Goal: Information Seeking & Learning: Learn about a topic

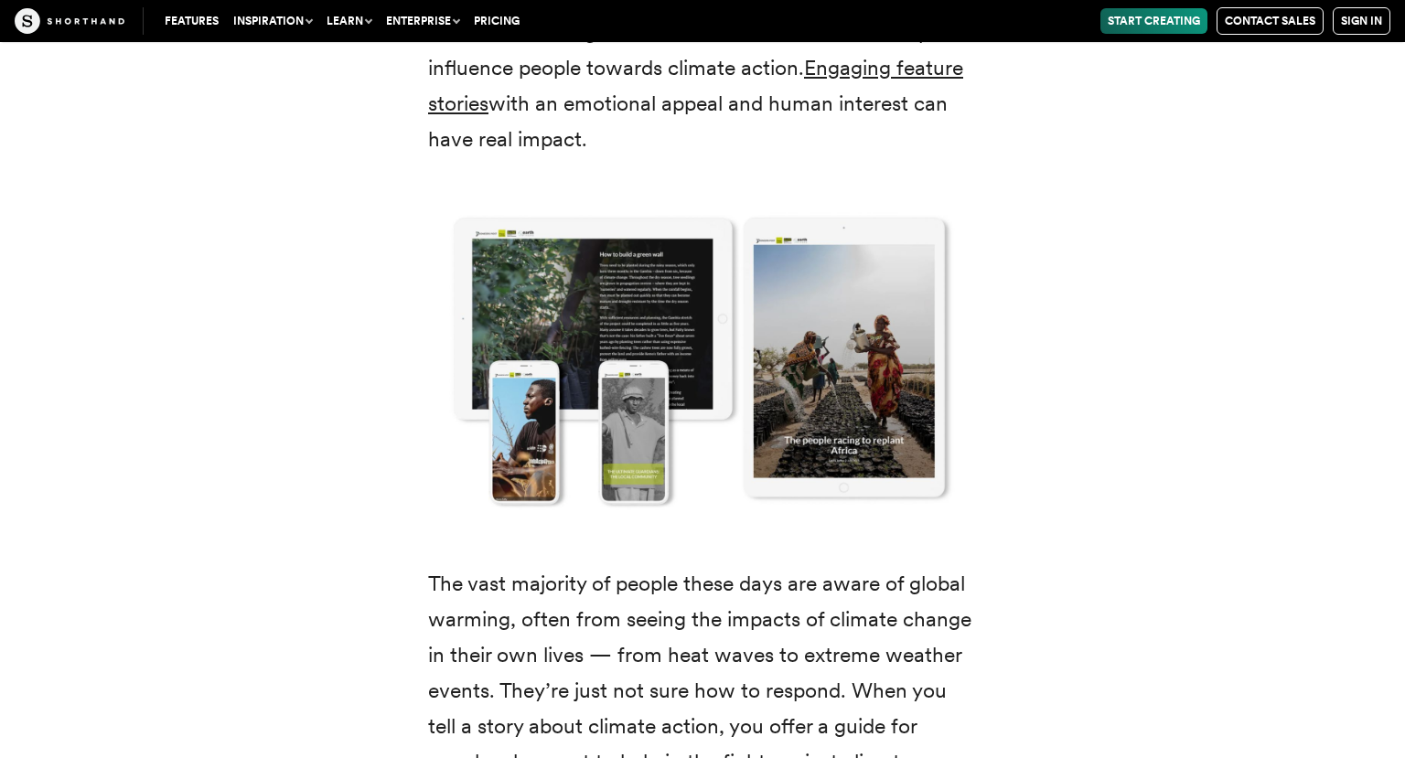
scroll to position [2863, 0]
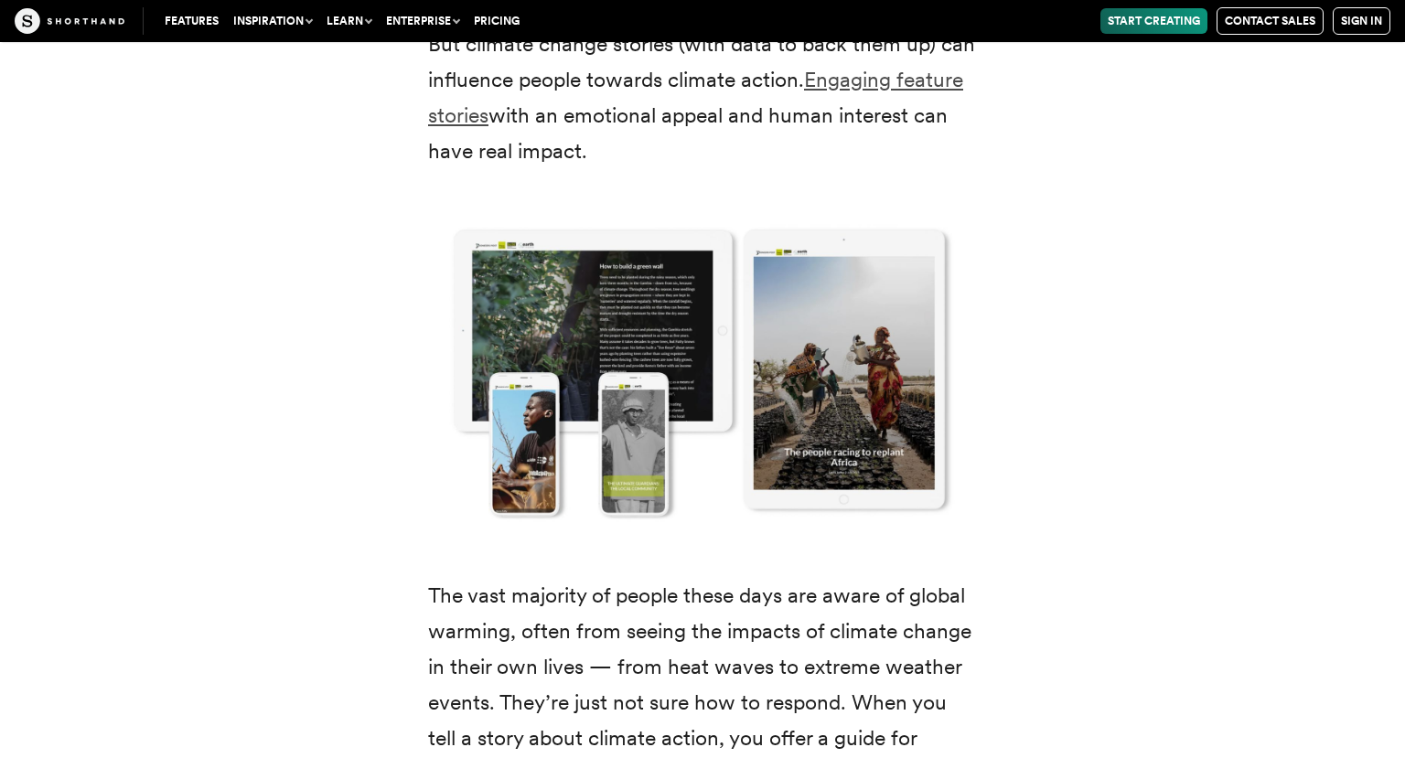
click at [875, 128] on link "Engaging feature stories" at bounding box center [695, 97] width 535 height 61
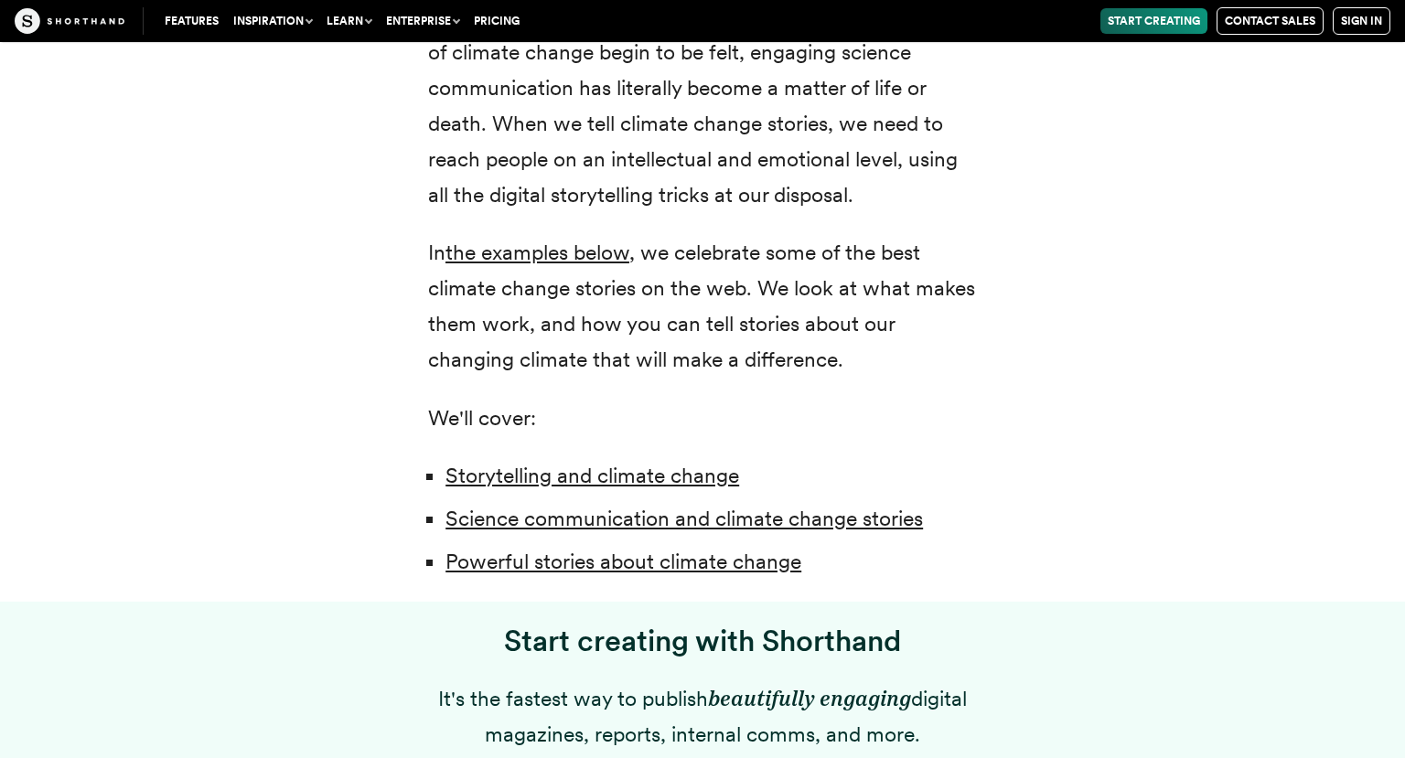
scroll to position [1185, 0]
click at [505, 265] on link "the examples below" at bounding box center [537, 253] width 184 height 26
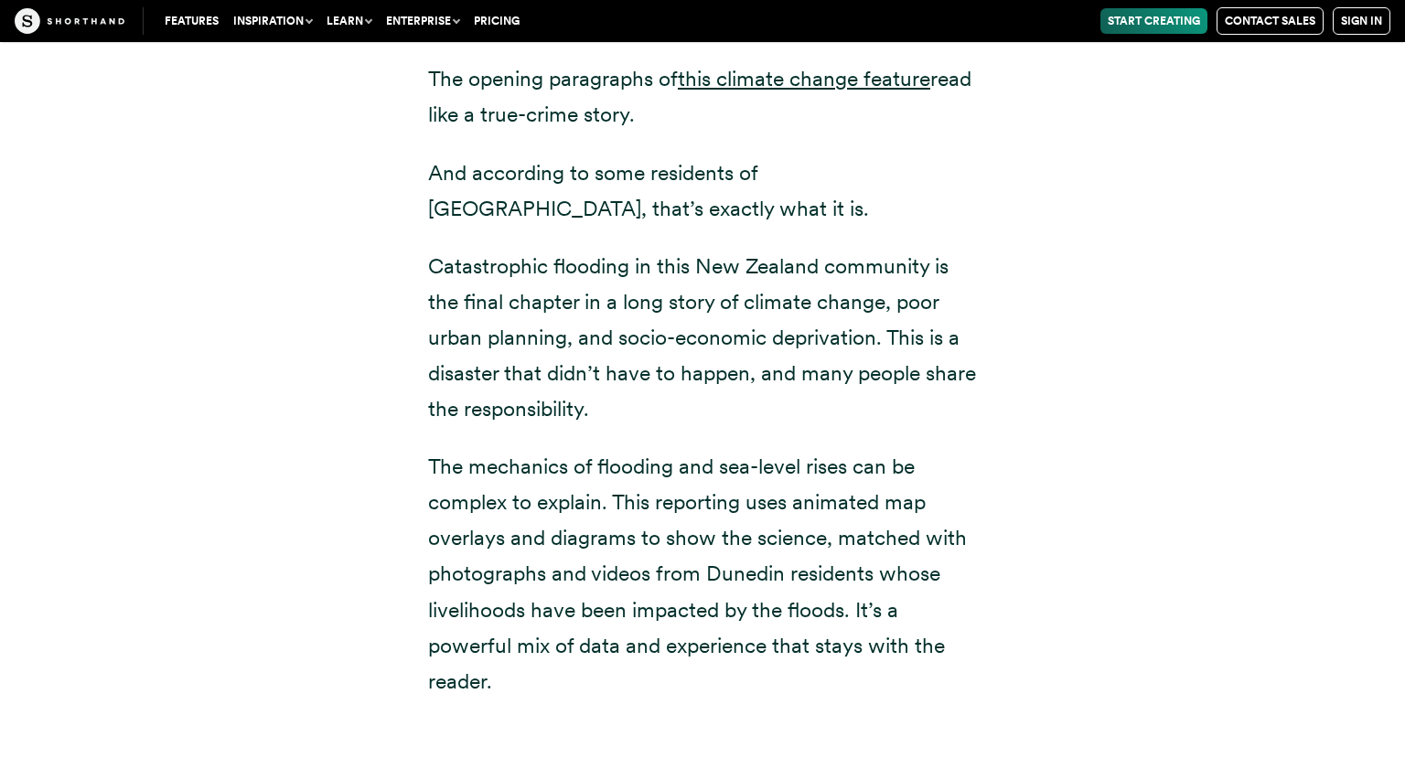
scroll to position [7325, 0]
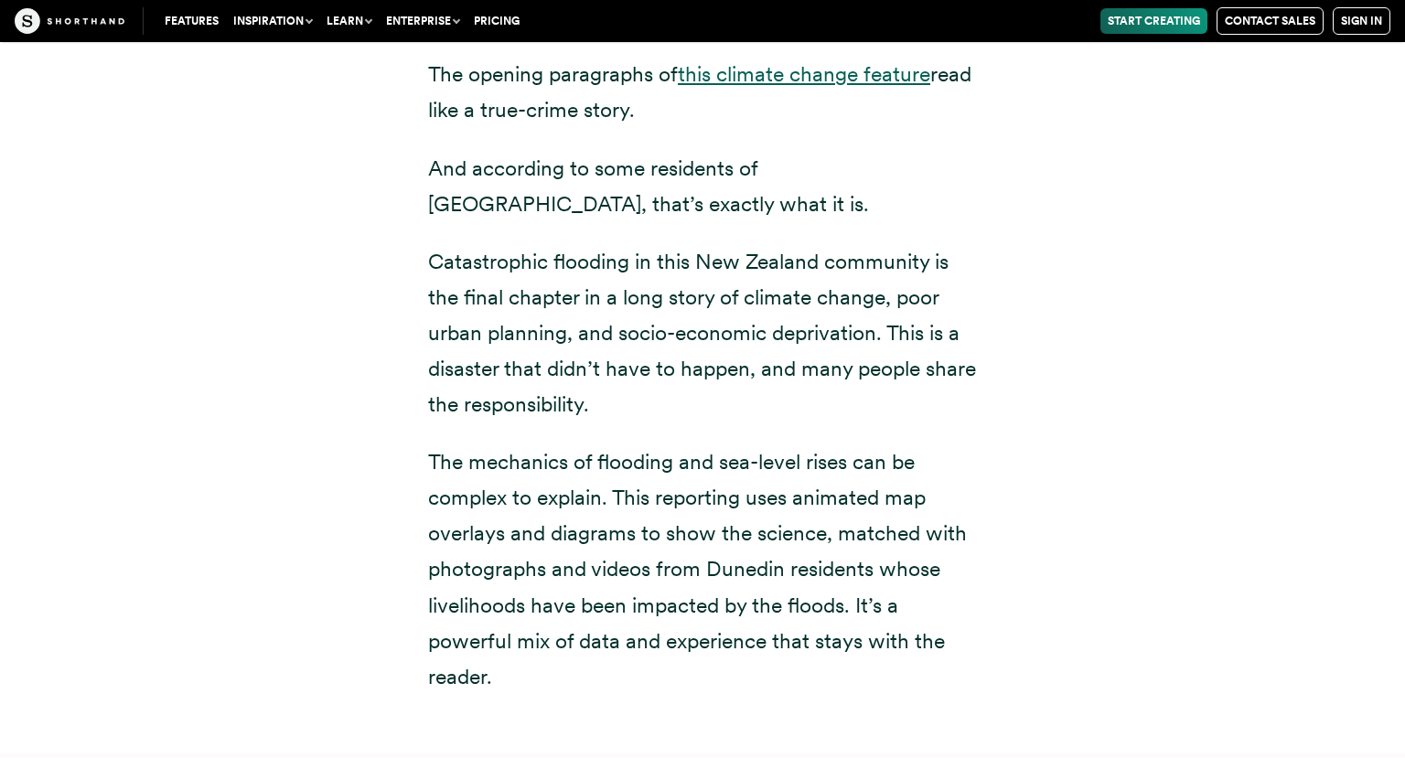
click at [766, 87] on link "this climate change feature" at bounding box center [804, 74] width 252 height 26
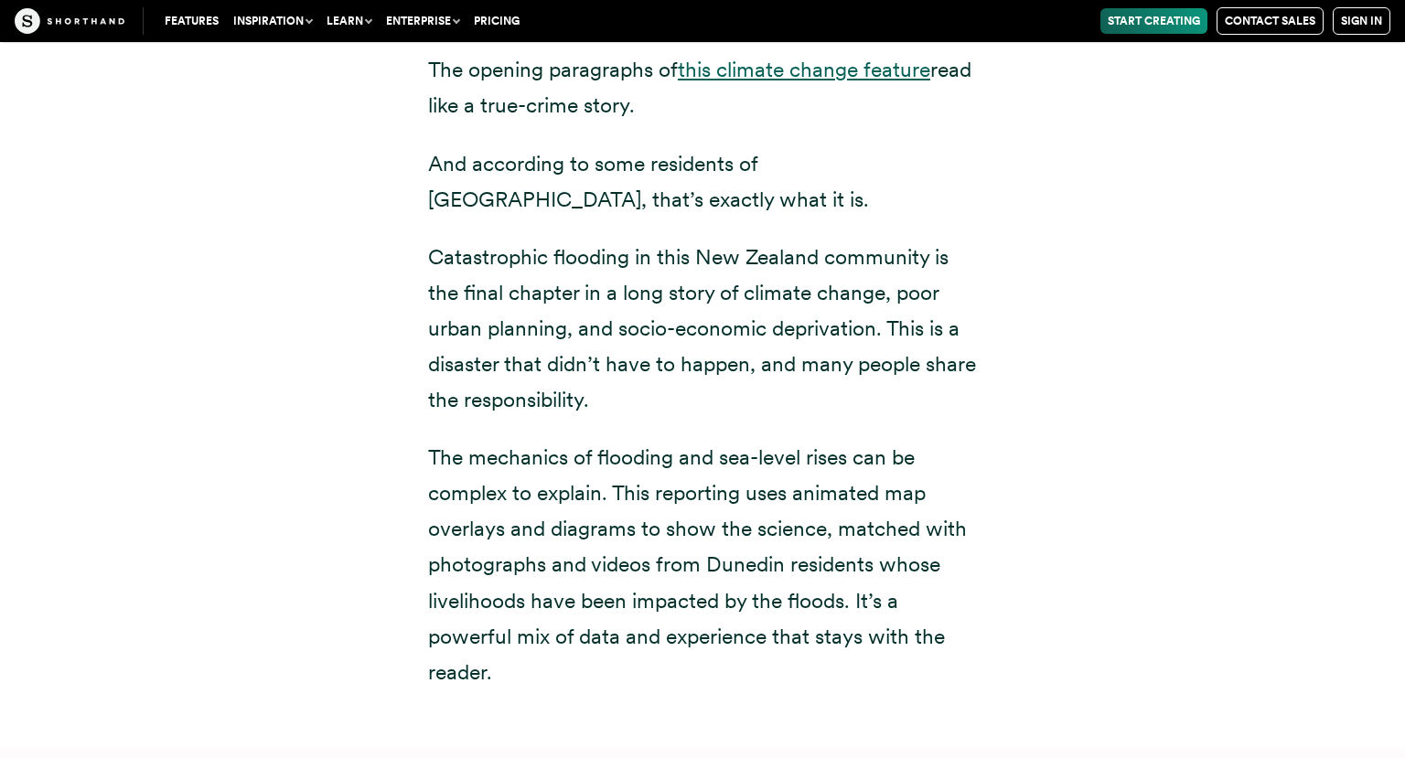
scroll to position [7331, 0]
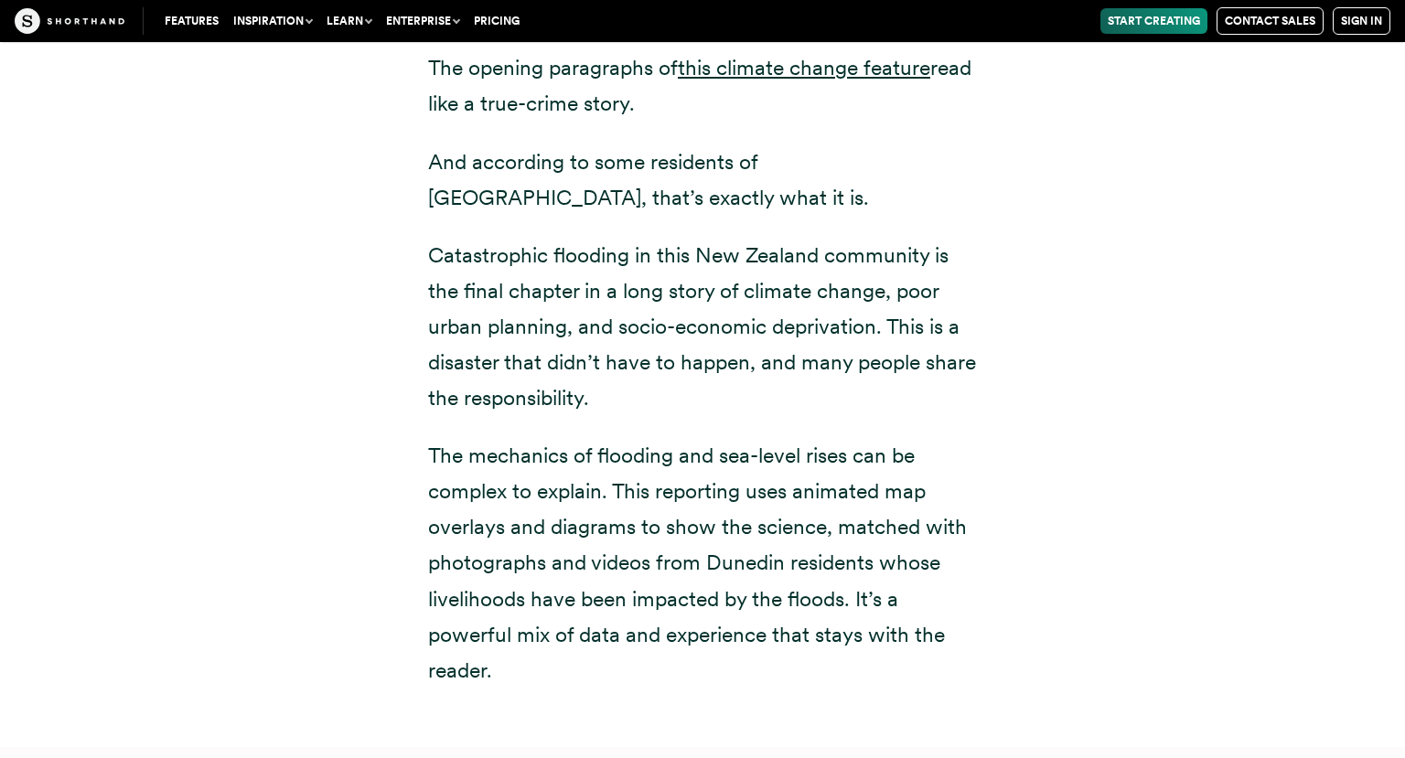
drag, startPoint x: 427, startPoint y: 96, endPoint x: 585, endPoint y: 175, distance: 176.7
copy strong "Down under: the community most-exposed to sea-level rise is also one of the poo…"
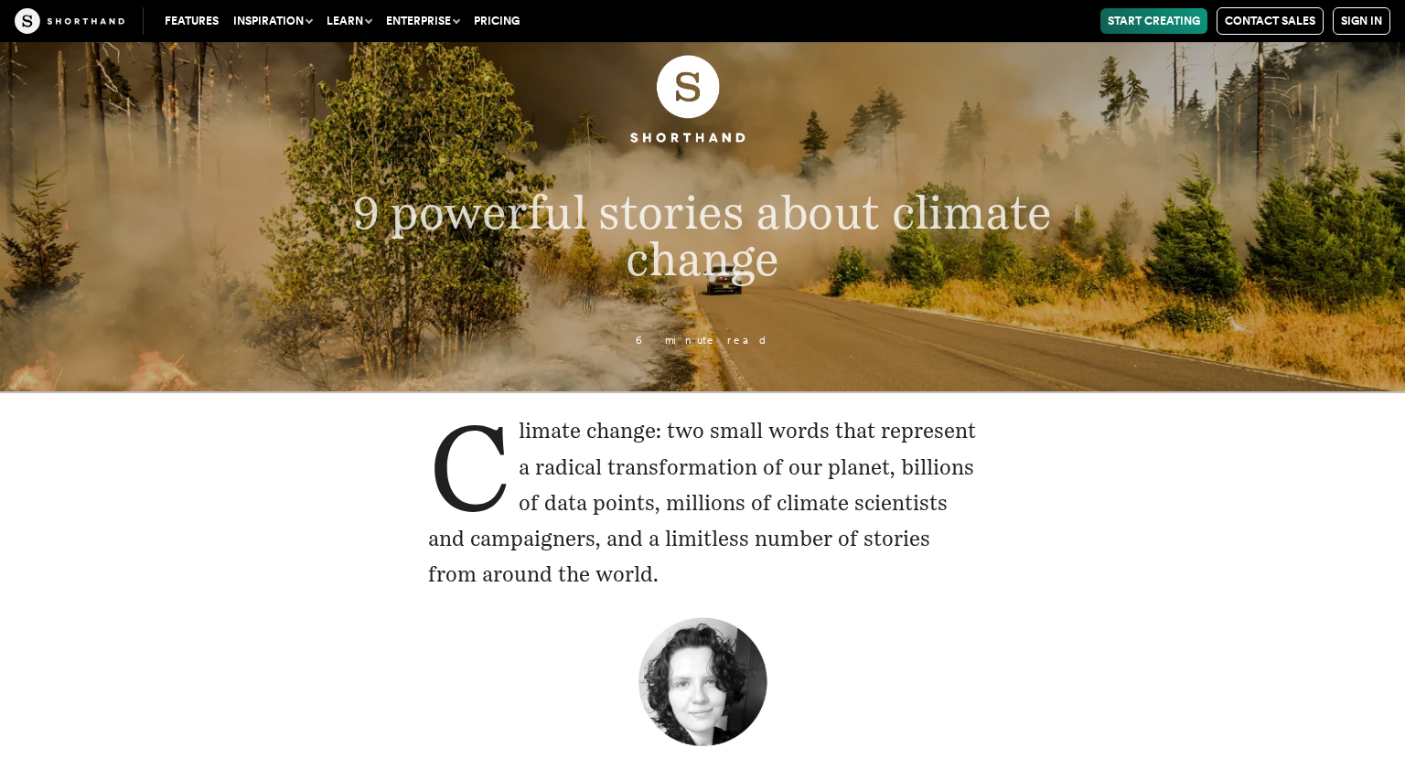
scroll to position [0, 0]
